Goal: Transaction & Acquisition: Purchase product/service

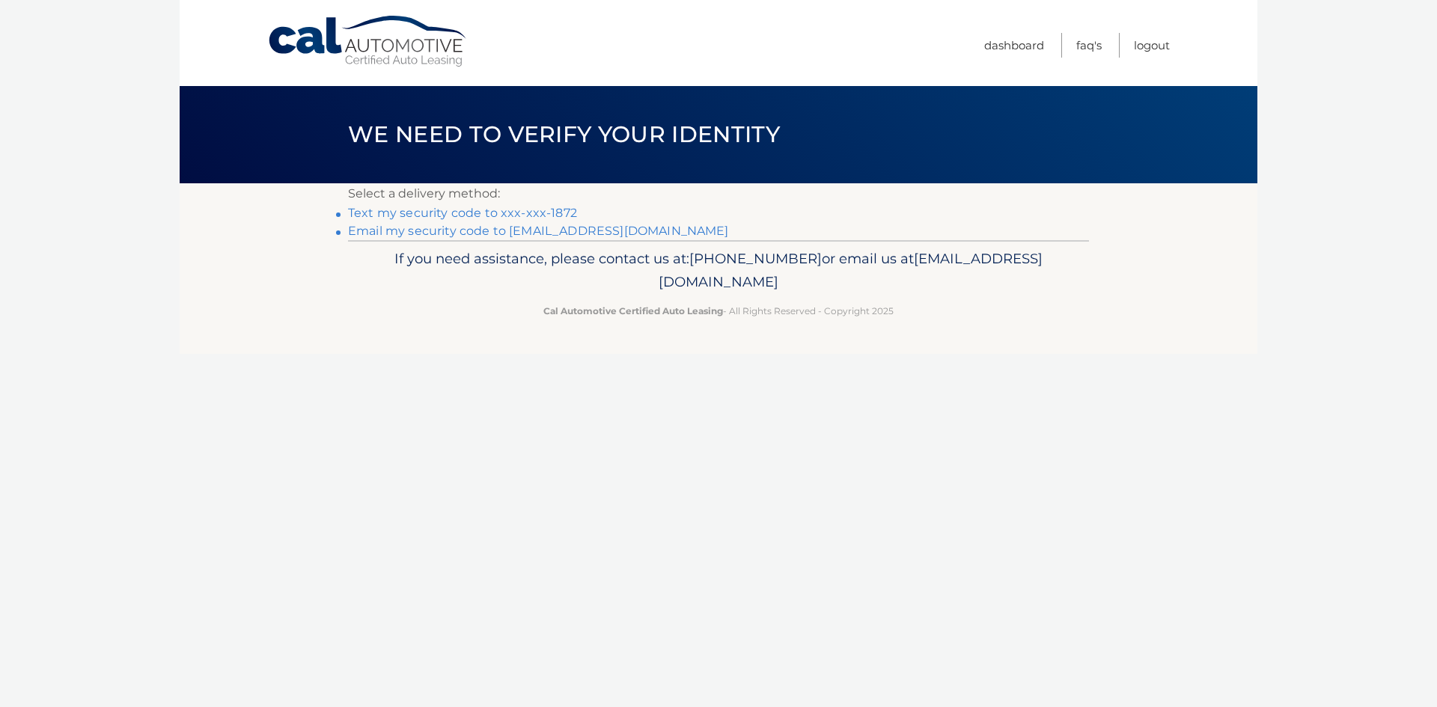
click at [554, 208] on link "Text my security code to xxx-xxx-1872" at bounding box center [462, 213] width 229 height 14
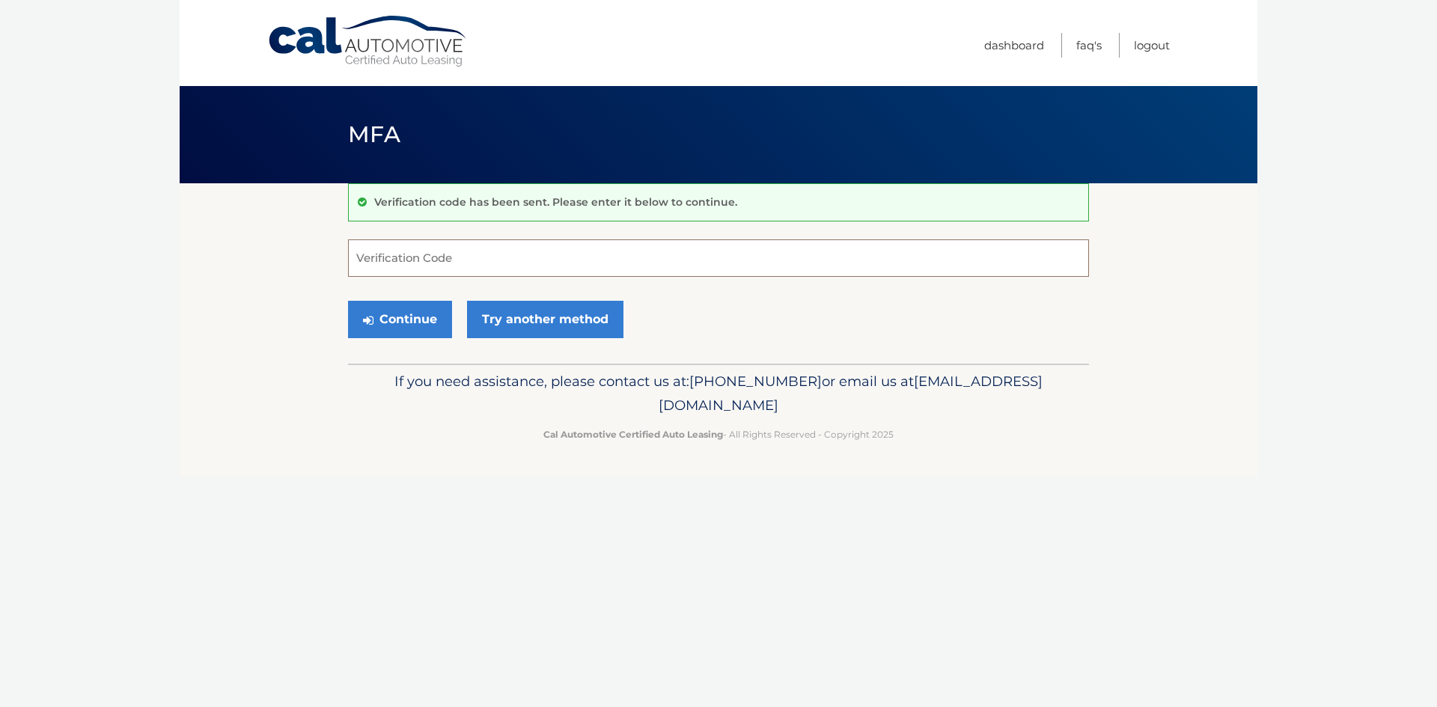
click at [476, 266] on input "Verification Code" at bounding box center [718, 258] width 741 height 37
type input "872914"
click at [430, 323] on button "Continue" at bounding box center [400, 319] width 104 height 37
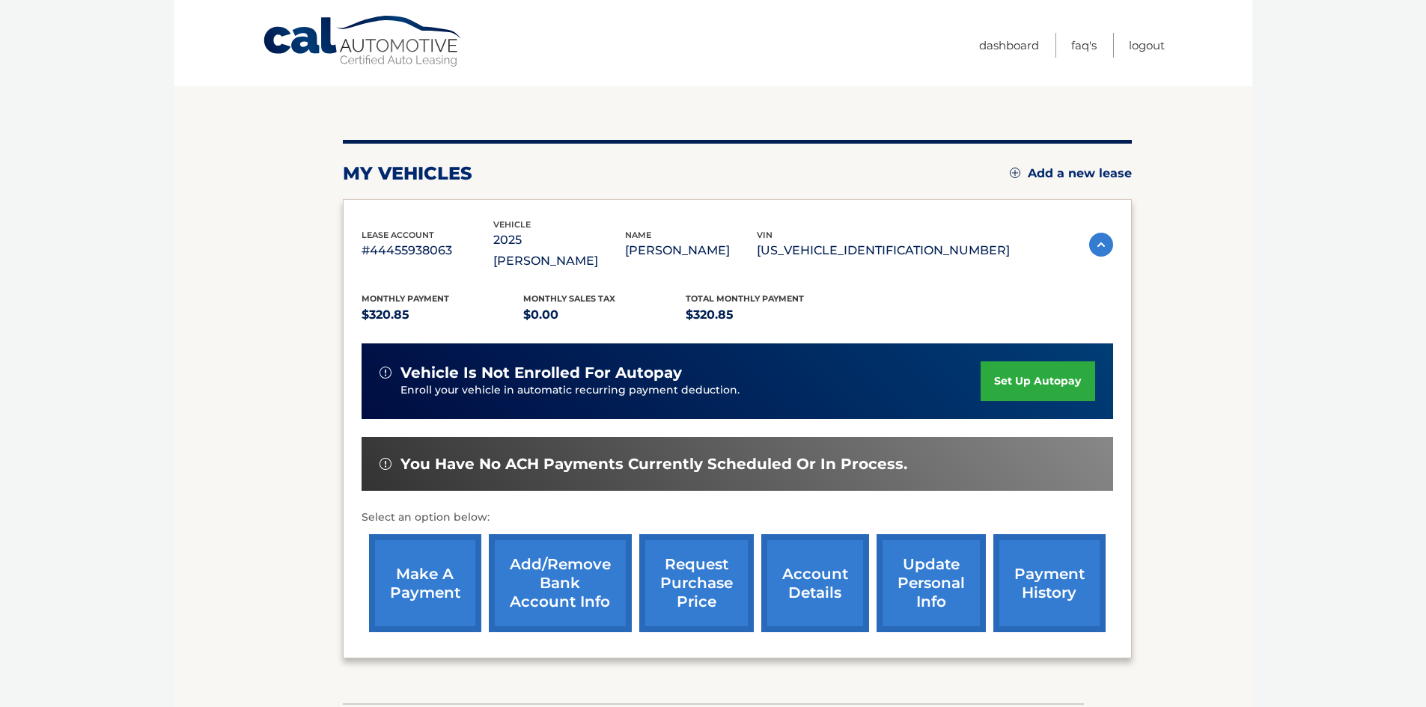
scroll to position [150, 0]
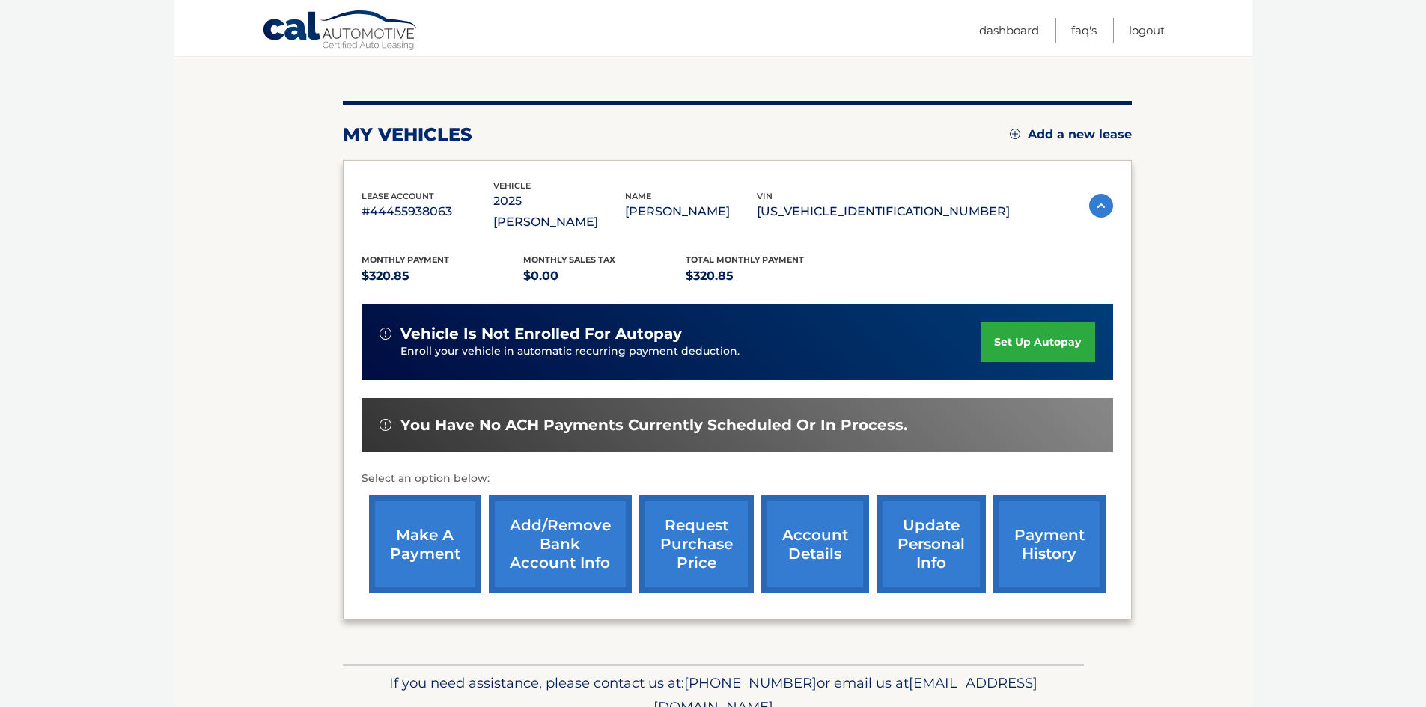
click at [430, 514] on link "make a payment" at bounding box center [425, 545] width 112 height 98
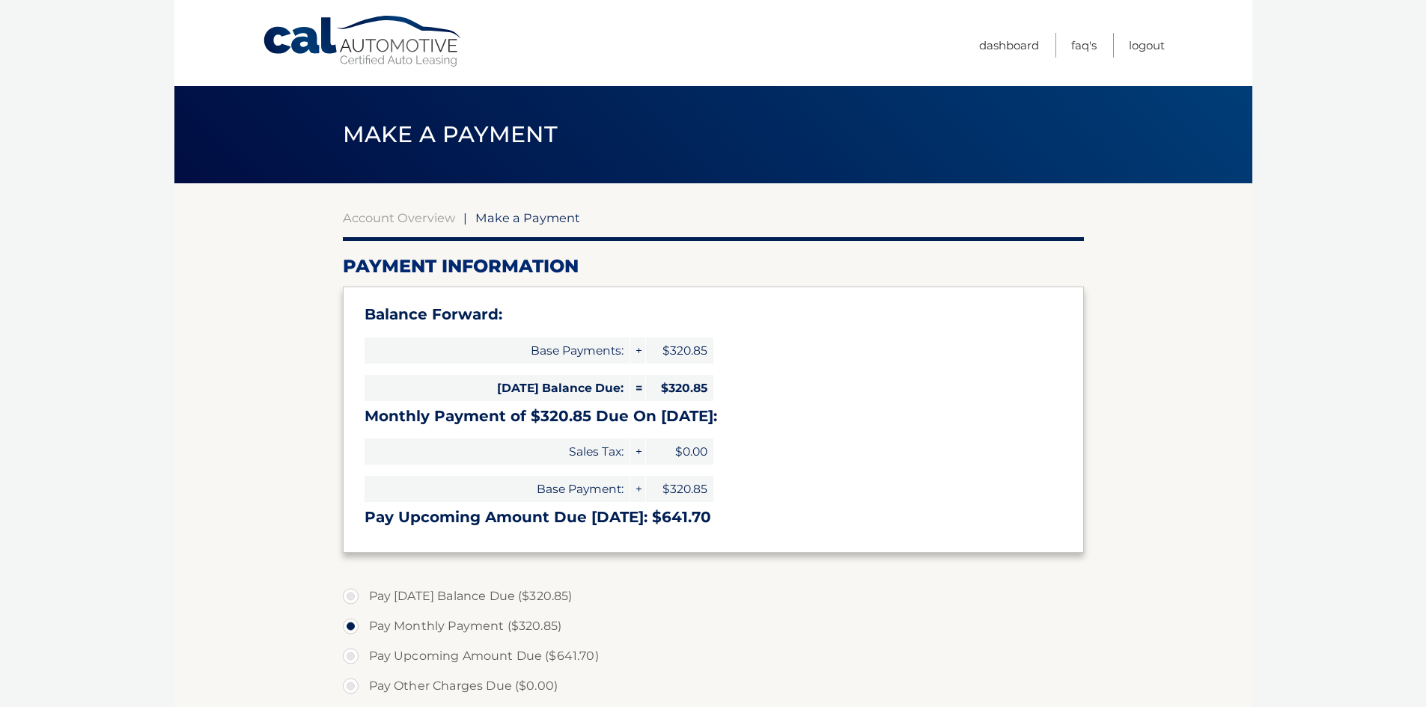
select select "OWI1MmIwOTAtNjBkYy00NDJkLWI2MTItOTgwZTE4MGNkM2Vm"
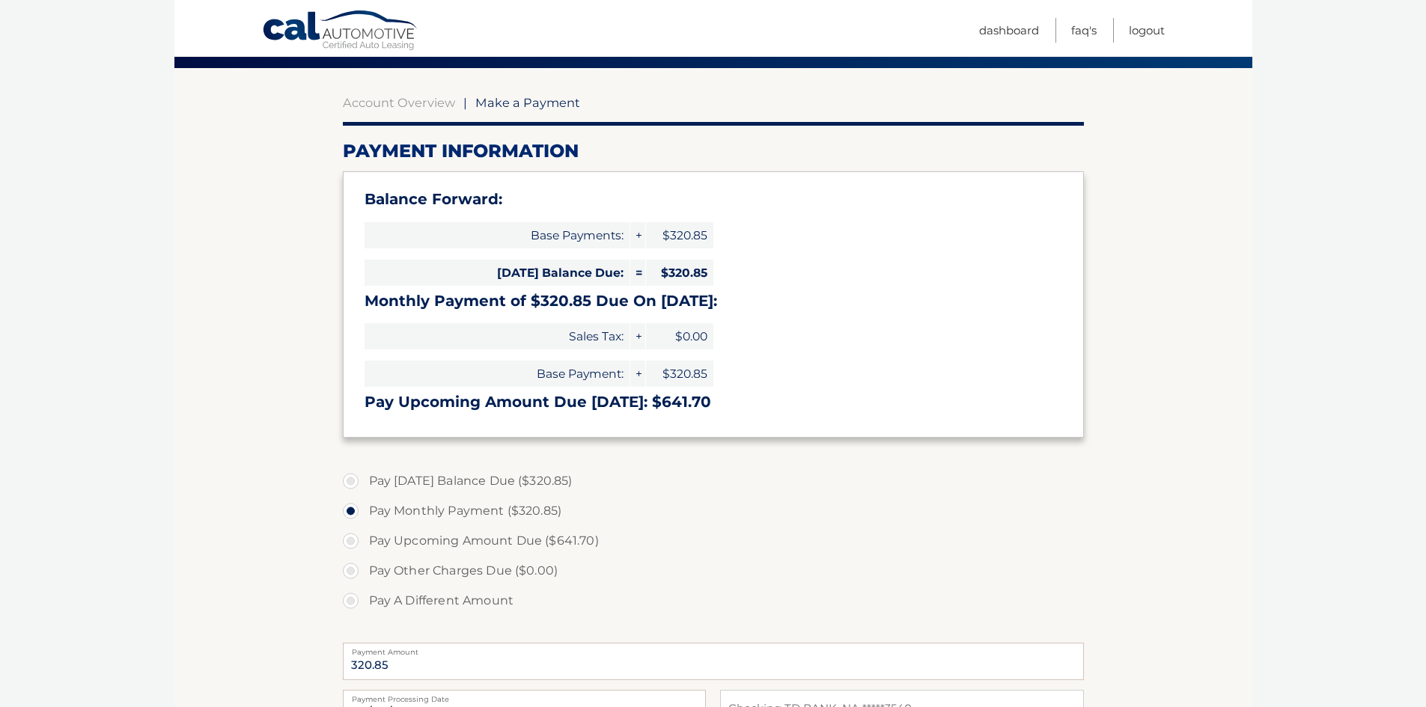
scroll to position [150, 0]
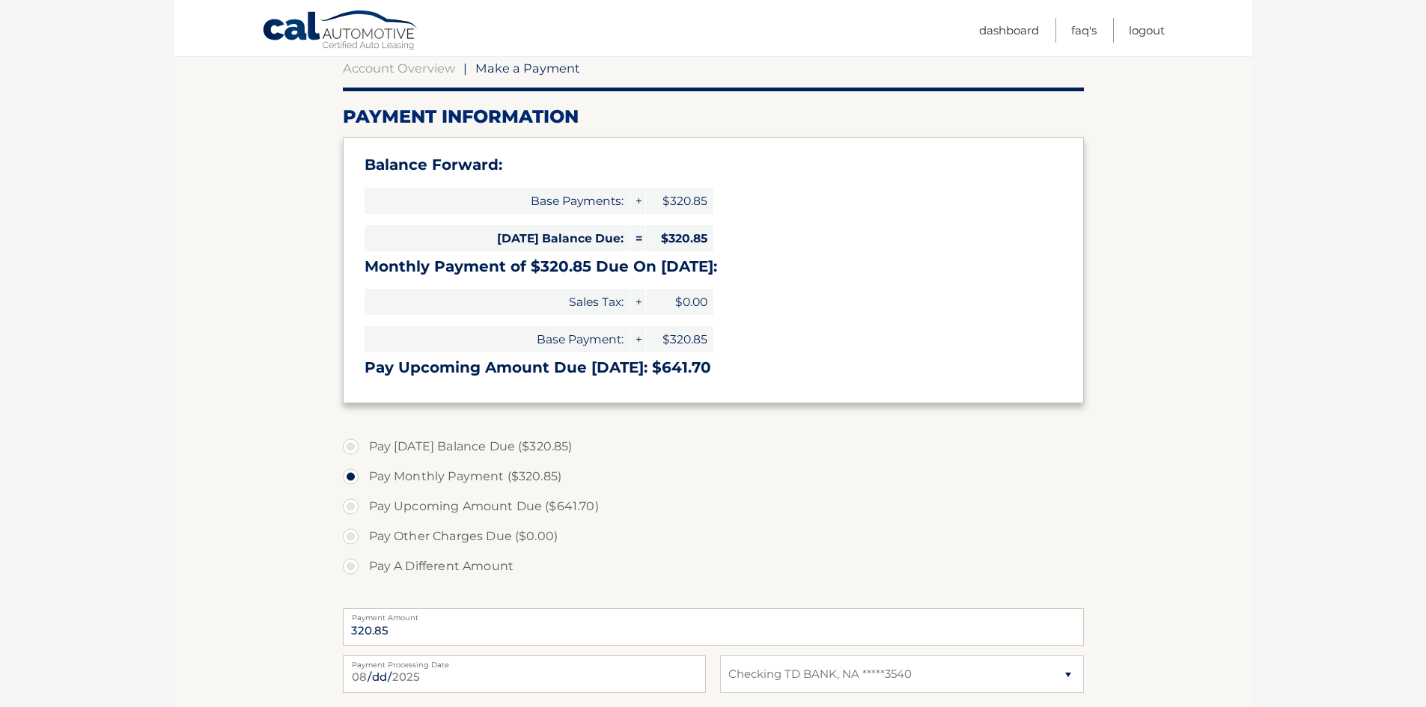
click at [353, 450] on label "Pay Today's Balance Due ($320.85)" at bounding box center [713, 447] width 741 height 30
click at [353, 450] on input "Pay Today's Balance Due ($320.85)" at bounding box center [356, 444] width 15 height 24
radio input "true"
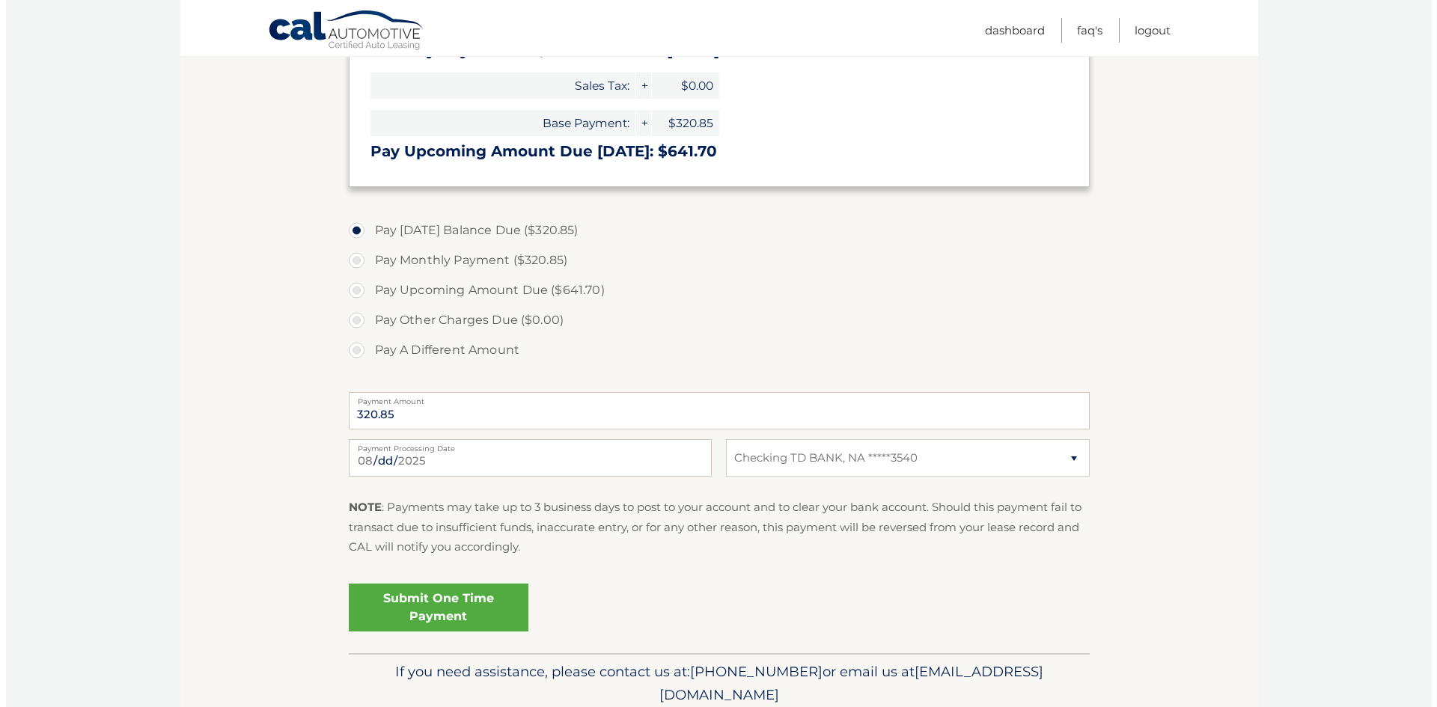
scroll to position [374, 0]
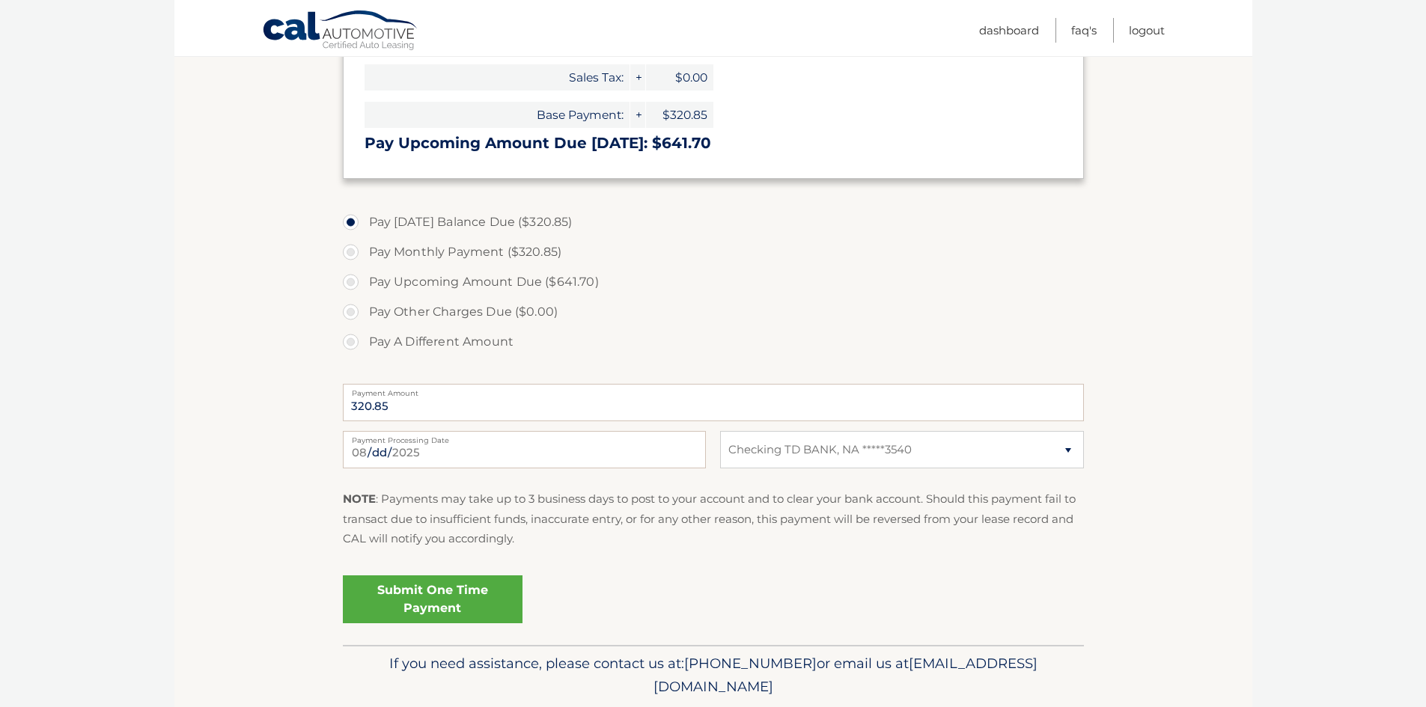
click at [423, 603] on link "Submit One Time Payment" at bounding box center [433, 600] width 180 height 48
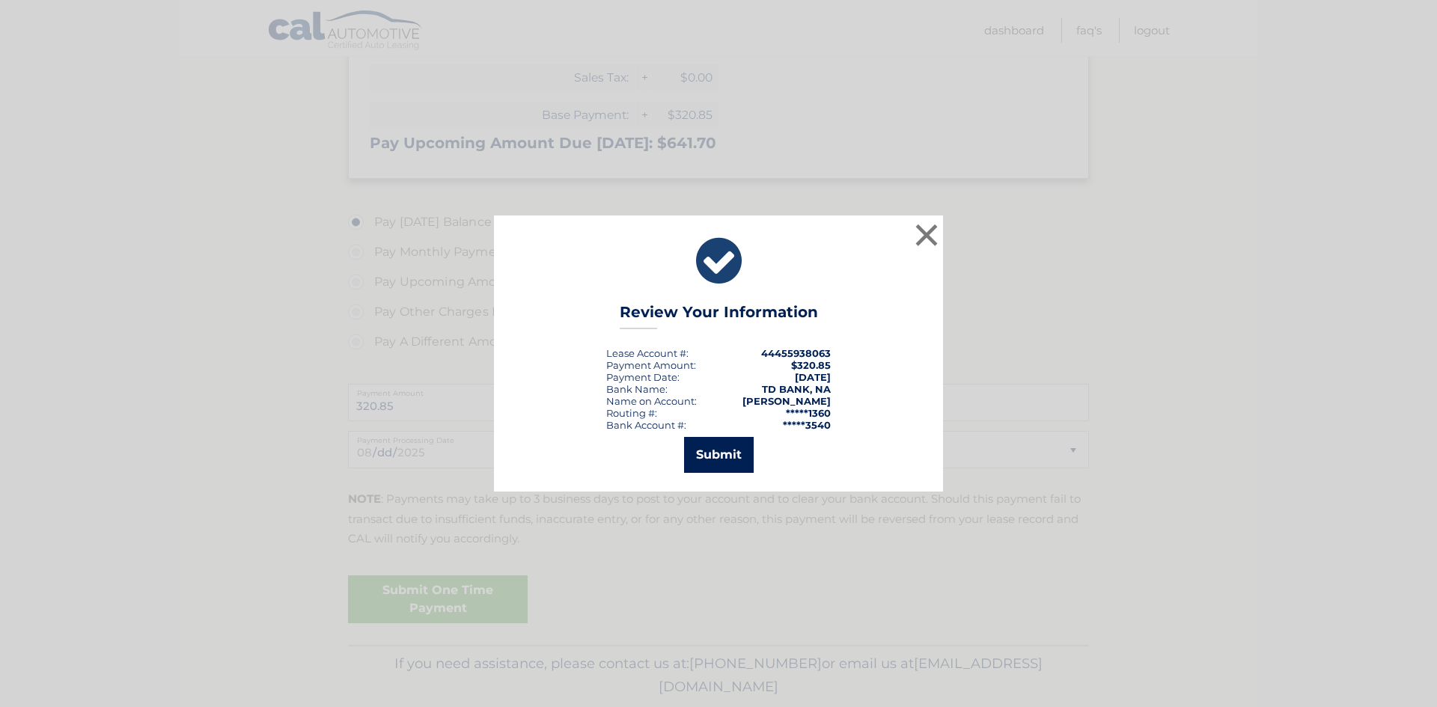
click at [716, 453] on button "Submit" at bounding box center [719, 455] width 70 height 36
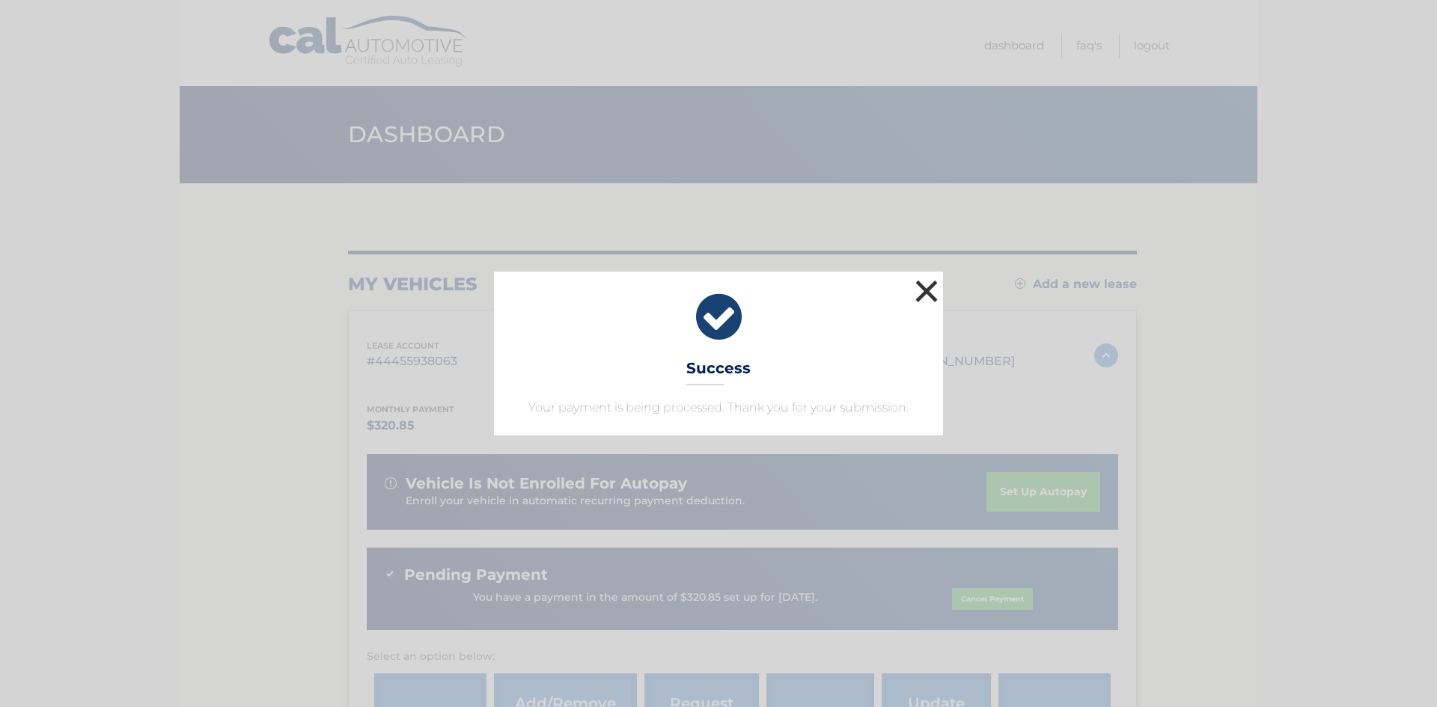
click at [924, 289] on button "×" at bounding box center [927, 291] width 30 height 30
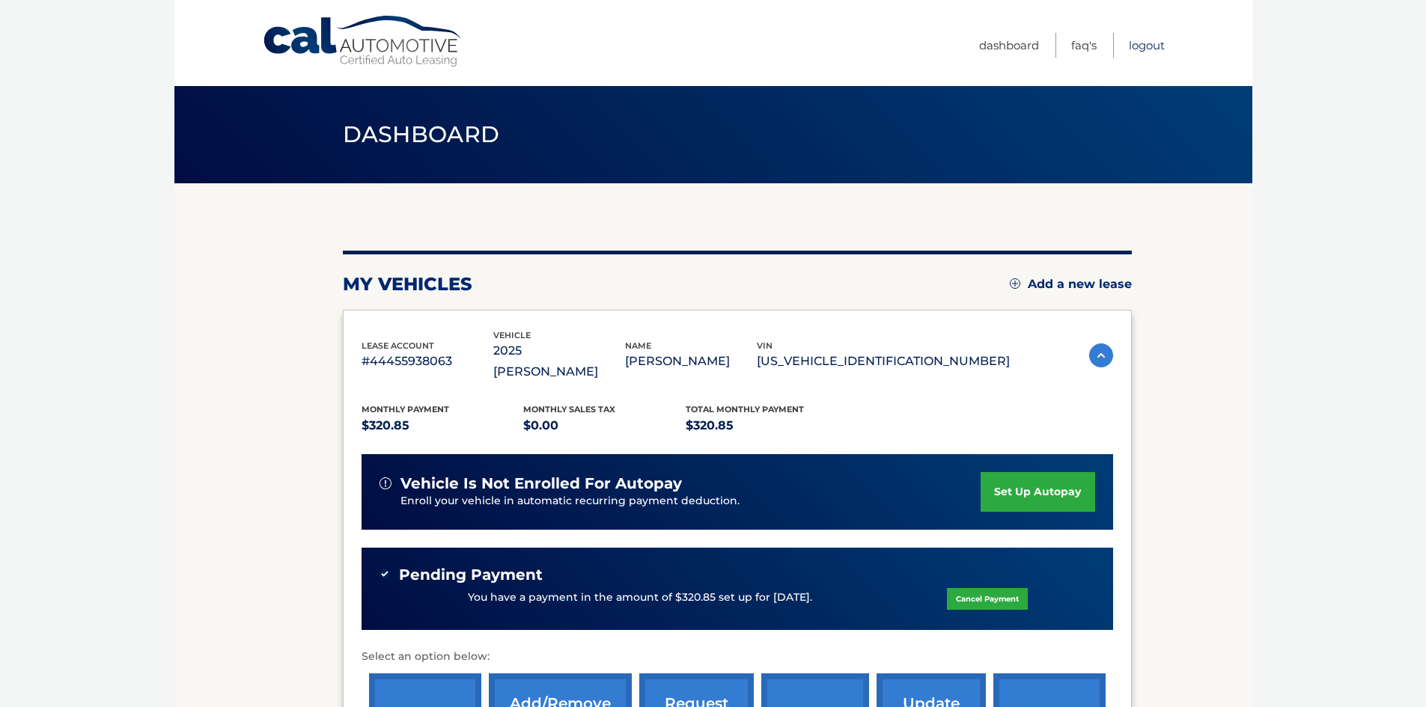
click at [1147, 47] on link "Logout" at bounding box center [1147, 45] width 36 height 25
